Goal: Register for event/course

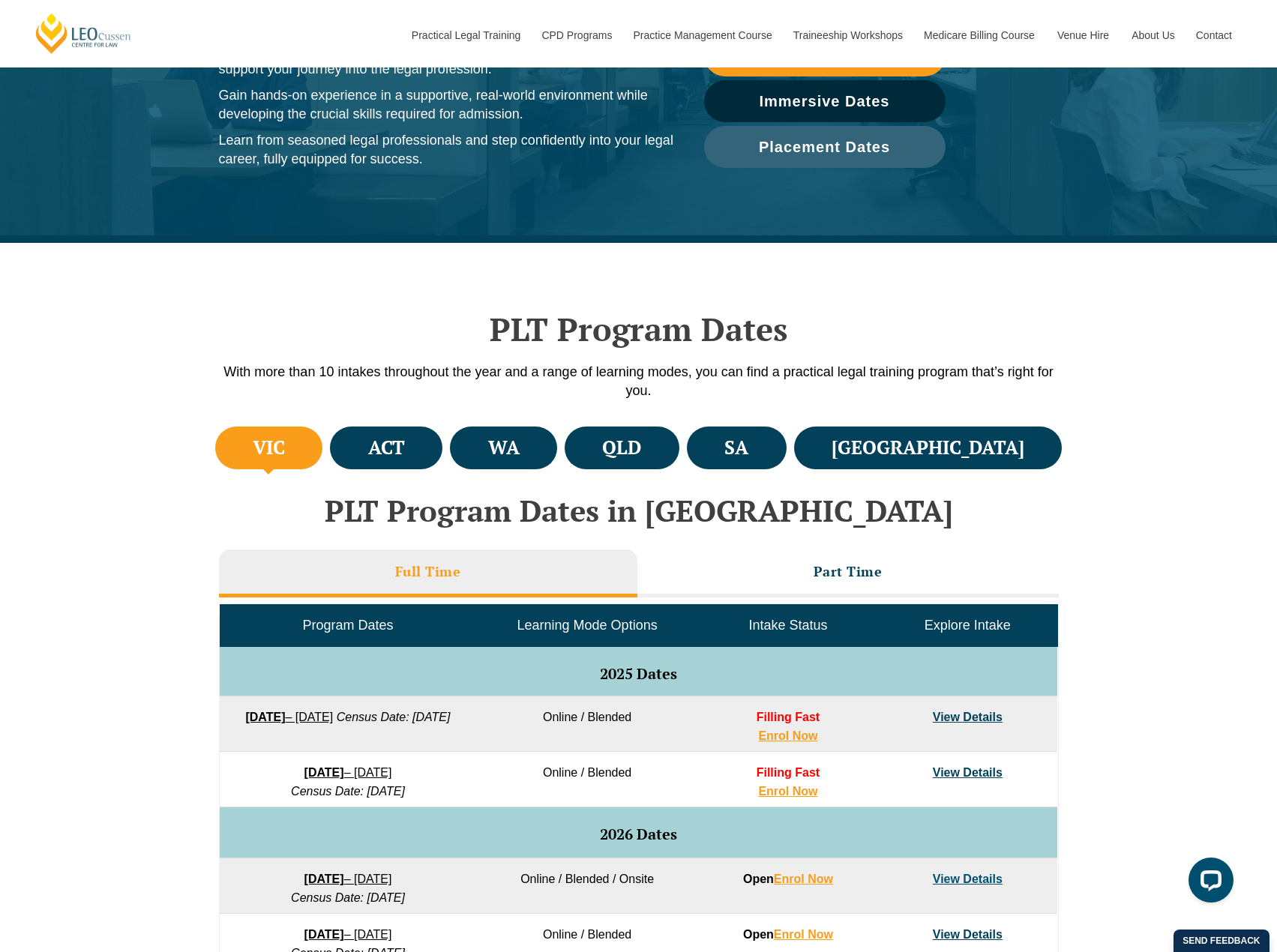
scroll to position [225, 0]
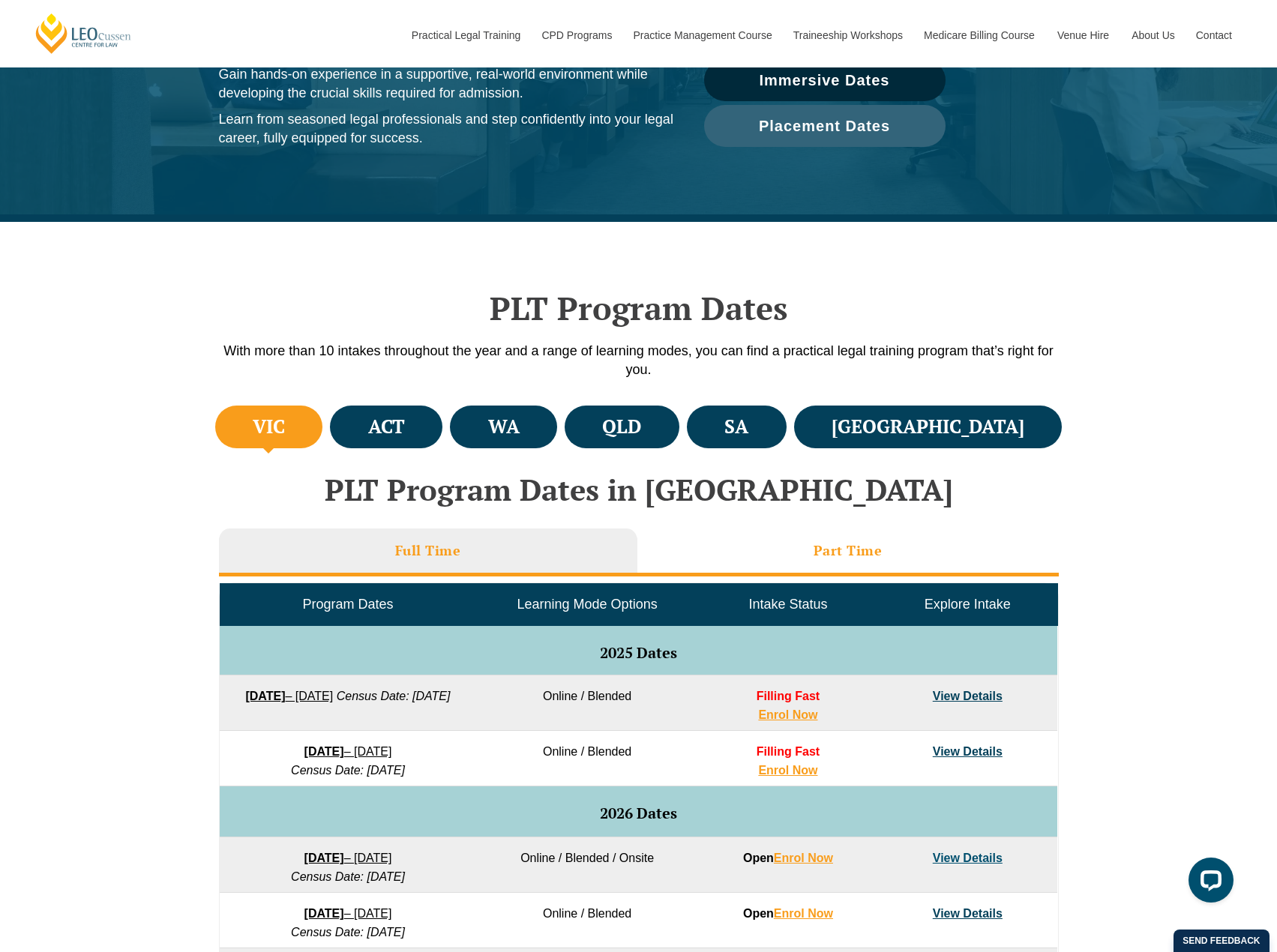
click at [847, 543] on h3 "Part Time" at bounding box center [847, 550] width 69 height 17
